Goal: Task Accomplishment & Management: Use online tool/utility

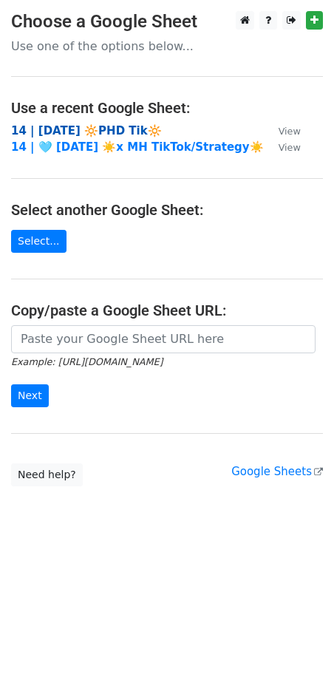
click at [85, 134] on strong "14 | [DATE] 🔆PHD Tik🔆" at bounding box center [86, 130] width 151 height 13
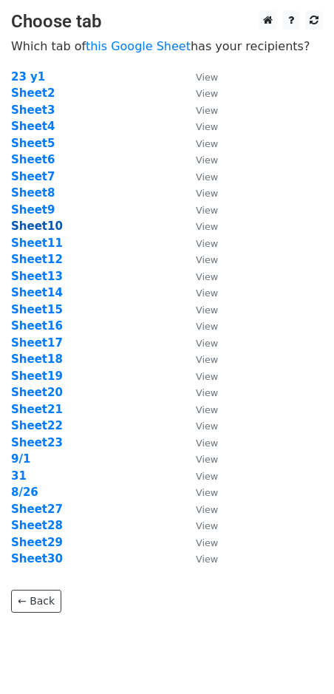
click at [45, 221] on strong "Sheet10" at bounding box center [37, 225] width 52 height 13
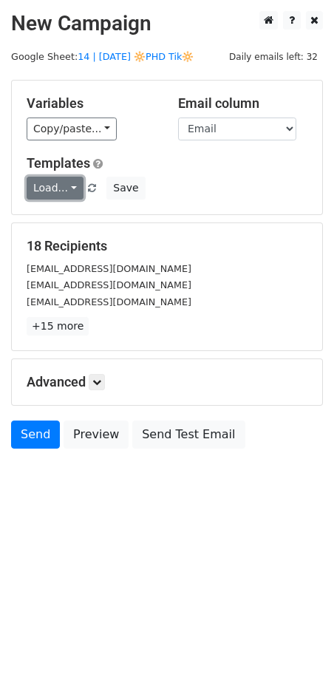
click at [56, 194] on link "Load..." at bounding box center [55, 188] width 57 height 23
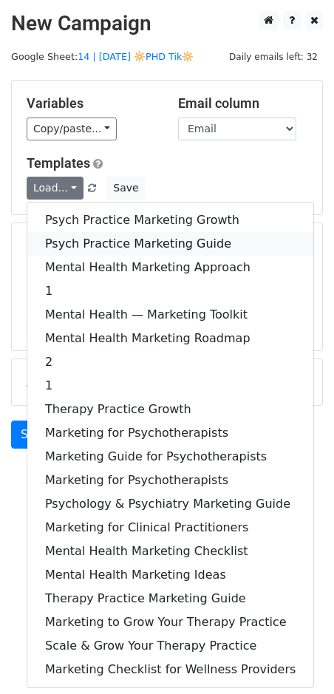
click at [121, 239] on link "Psych Practice Marketing Guide" at bounding box center [170, 244] width 286 height 24
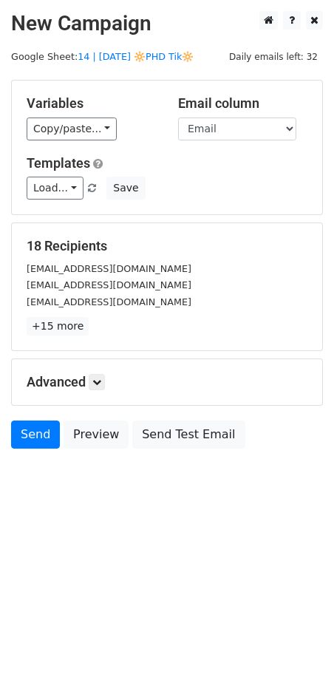
click at [101, 391] on div "Advanced Tracking Track Opens UTM Codes Track Clicks Filters Only include sprea…" at bounding box center [167, 382] width 310 height 46
click at [101, 381] on icon at bounding box center [96, 382] width 9 height 9
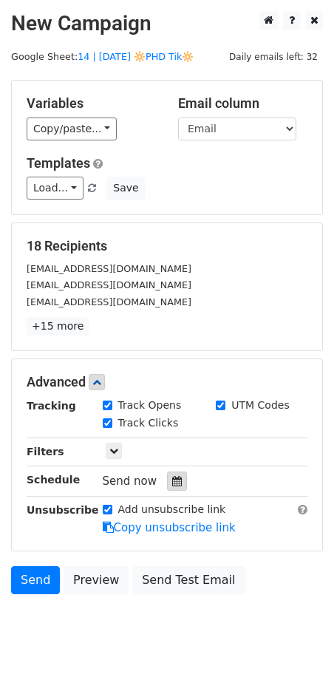
click at [173, 486] on div at bounding box center [177, 480] width 20 height 19
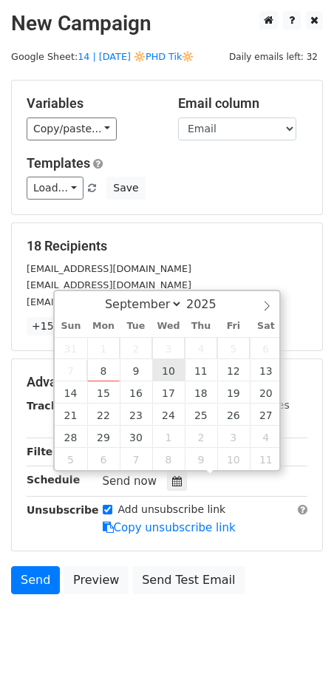
type input "2025-09-10 12:00"
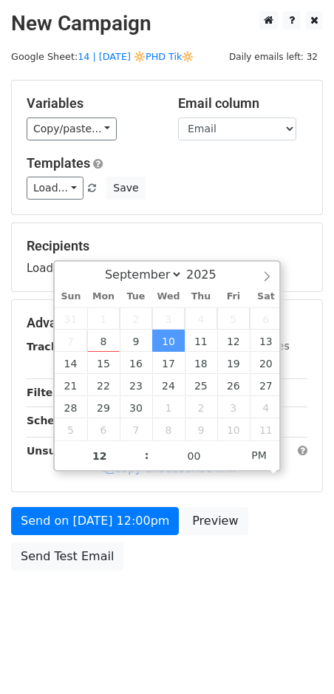
click at [132, 504] on form "Variables Copy/paste... {{Name}} {{Email}} Email column Name Email Templates Lo…" at bounding box center [167, 329] width 312 height 498
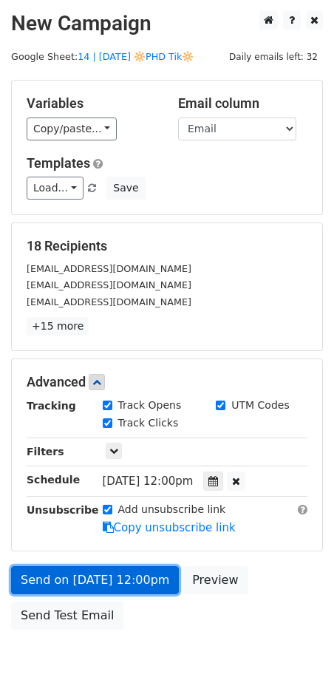
click at [108, 588] on link "Send on Sep 10 at 12:00pm" at bounding box center [95, 580] width 168 height 28
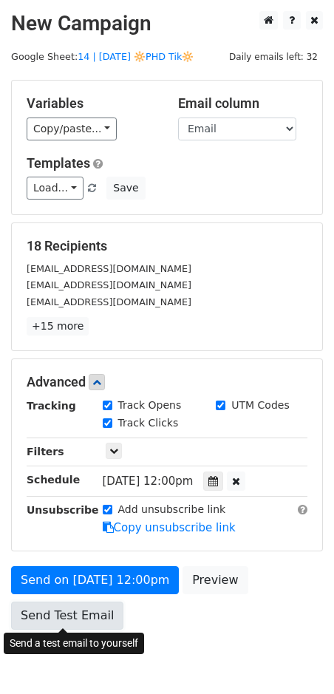
click at [55, 607] on link "Send Test Email" at bounding box center [67, 616] width 112 height 28
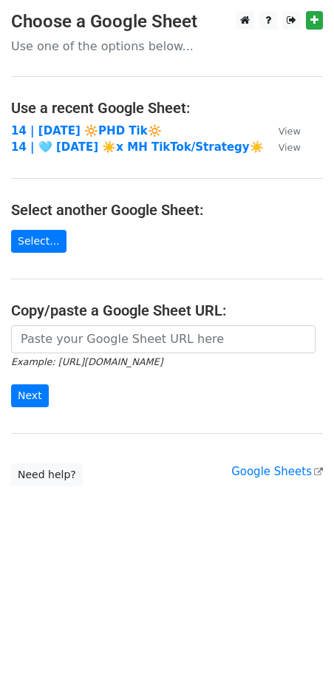
click at [52, 121] on main "Choose a Google Sheet Use one of the options below... Use a recent Google Sheet…" at bounding box center [167, 248] width 334 height 475
click at [52, 126] on strong "14 | [DATE] 🔆PHD Tik🔆" at bounding box center [86, 130] width 151 height 13
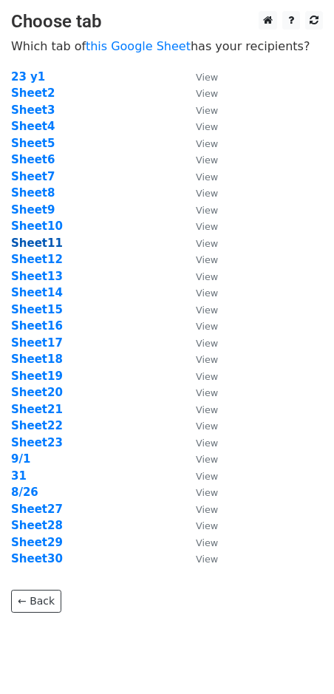
click at [38, 237] on strong "Sheet11" at bounding box center [37, 242] width 52 height 13
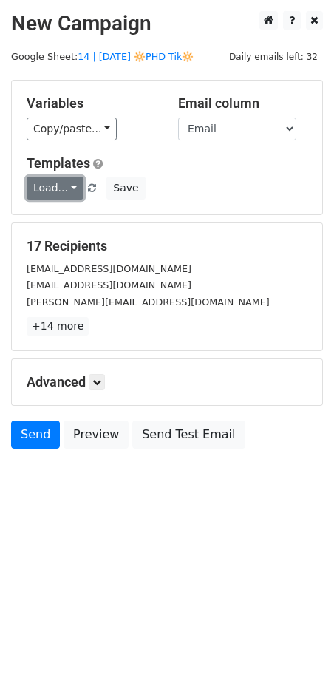
click at [47, 188] on link "Load..." at bounding box center [55, 188] width 57 height 23
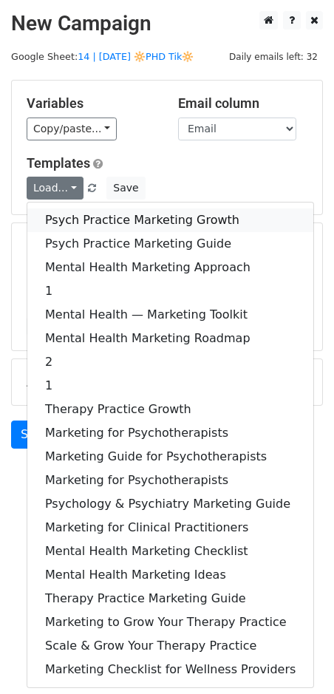
click at [61, 220] on link "Psych Practice Marketing Growth" at bounding box center [170, 220] width 286 height 24
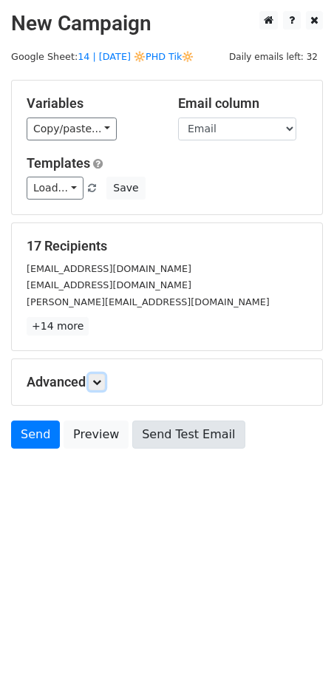
drag, startPoint x: 95, startPoint y: 376, endPoint x: 179, endPoint y: 469, distance: 125.1
click at [95, 378] on icon at bounding box center [96, 382] width 9 height 9
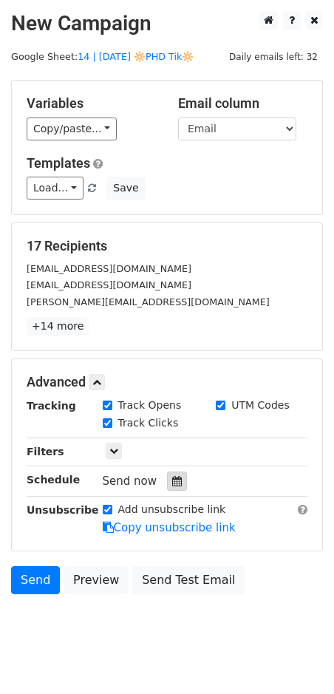
click at [172, 480] on icon at bounding box center [177, 481] width 10 height 10
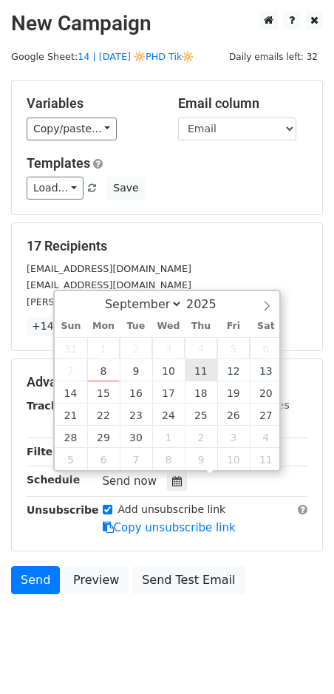
type input "[DATE] 12:00"
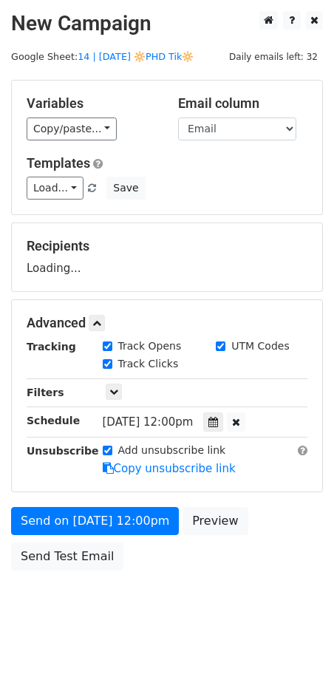
click at [117, 562] on div "Send on [DATE] 12:00pm Preview Send Test Email" at bounding box center [167, 542] width 334 height 71
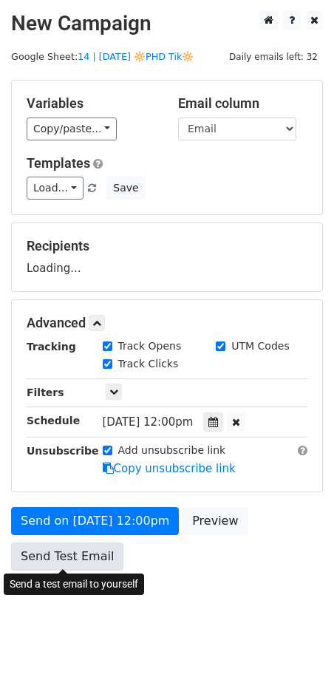
click at [81, 561] on form "Variables Copy/paste... {{Name}} {{Email}} Email column Name Email Templates Lo…" at bounding box center [167, 329] width 312 height 498
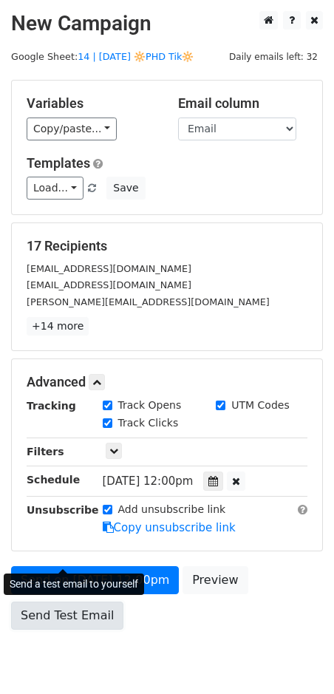
click at [82, 607] on link "Send Test Email" at bounding box center [67, 616] width 112 height 28
